Goal: Task Accomplishment & Management: Manage account settings

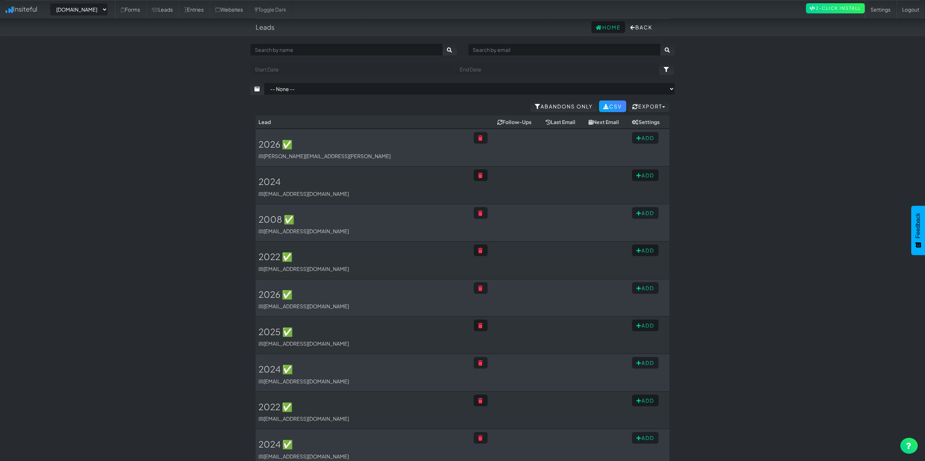
select select "2475"
click at [269, 147] on h3 "2026 ✅" at bounding box center [362, 143] width 209 height 9
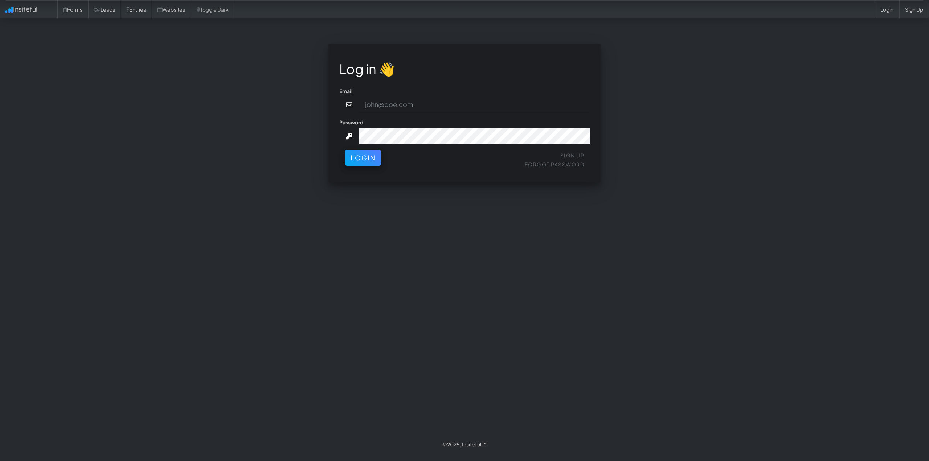
type input "connor@gritmediagroup.com"
click at [373, 166] on div "Sign Up Forgot Password Login" at bounding box center [464, 161] width 250 height 22
click at [373, 167] on div "Sign Up Forgot Password Login" at bounding box center [464, 161] width 250 height 22
click at [361, 160] on button "Login" at bounding box center [363, 156] width 37 height 16
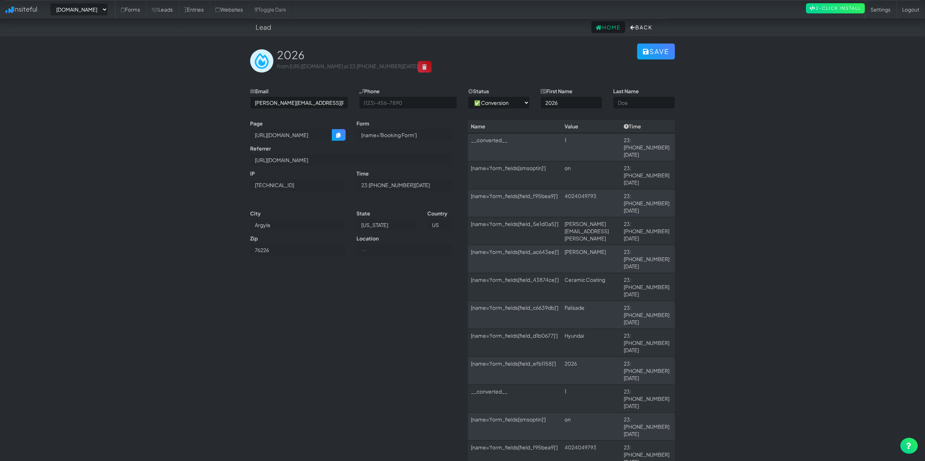
select select "2421"
select select "1"
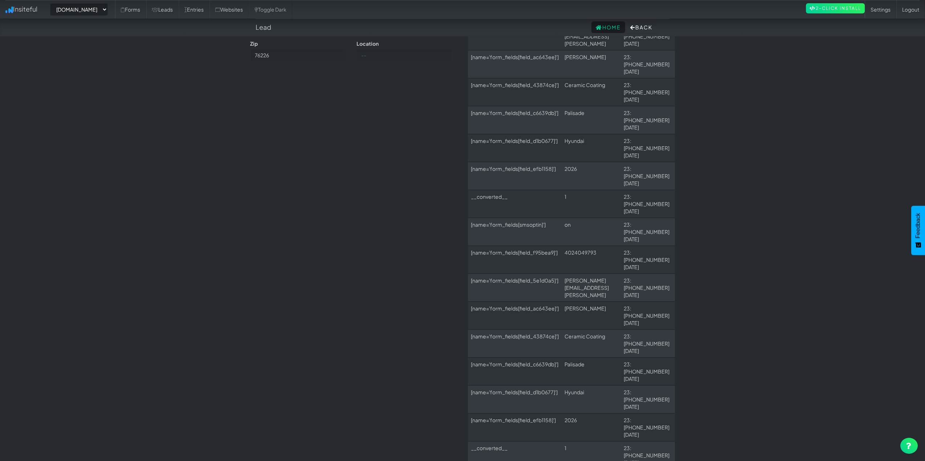
scroll to position [198, 0]
